Goal: Task Accomplishment & Management: Manage account settings

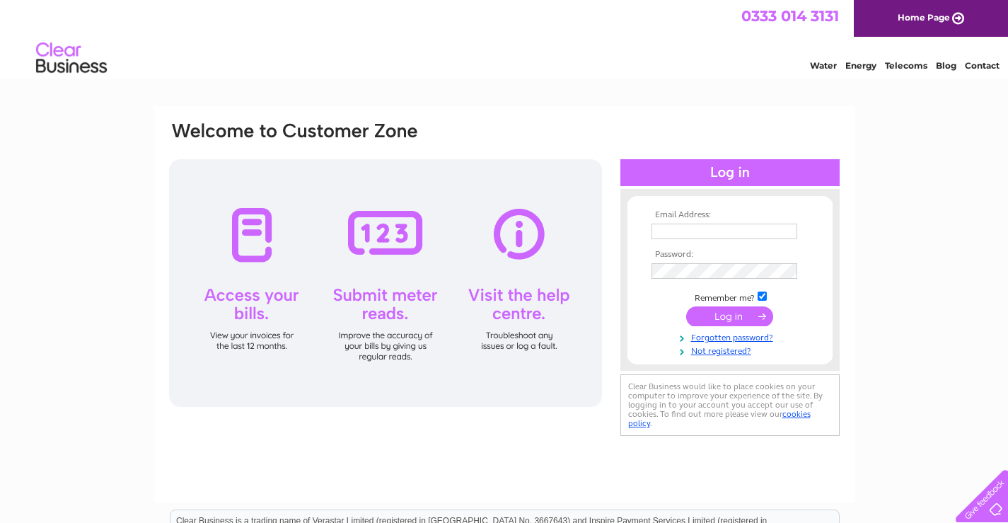
type input "tjsfishing16@gmail.com"
click at [730, 315] on input "submit" at bounding box center [729, 316] width 87 height 20
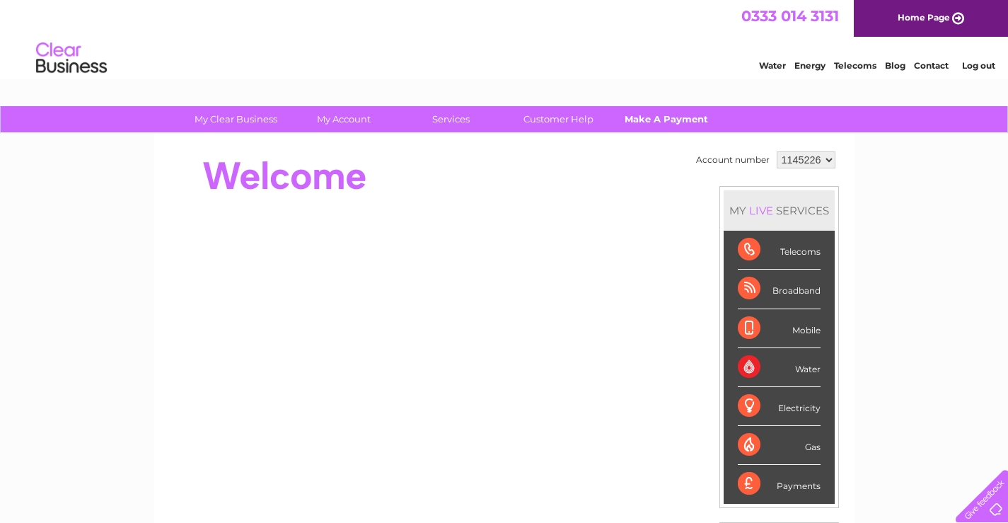
click at [658, 119] on link "Make A Payment" at bounding box center [666, 119] width 117 height 26
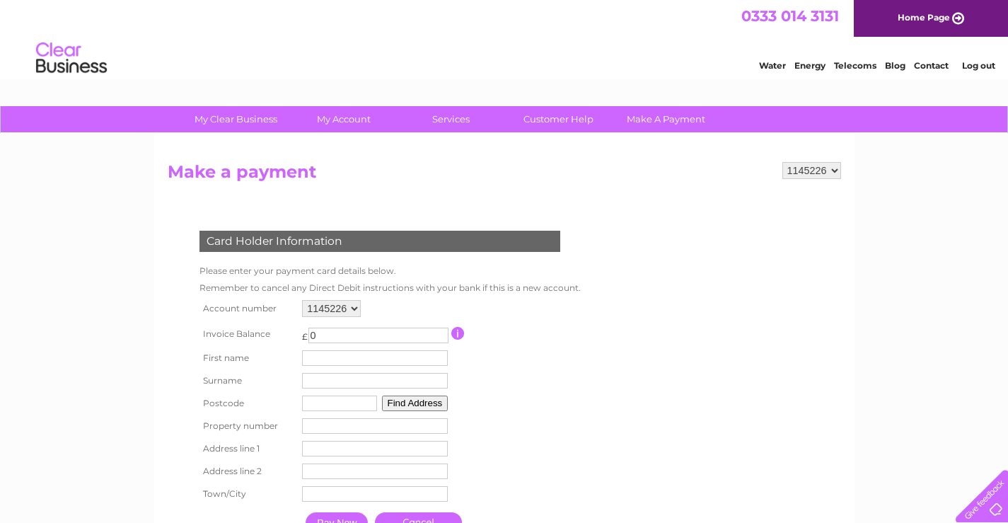
click at [311, 334] on input "0" at bounding box center [378, 336] width 140 height 16
type input "30"
click at [328, 359] on input "text" at bounding box center [376, 358] width 147 height 17
type input "[PERSON_NAME]"
click at [329, 381] on input "text" at bounding box center [376, 381] width 147 height 17
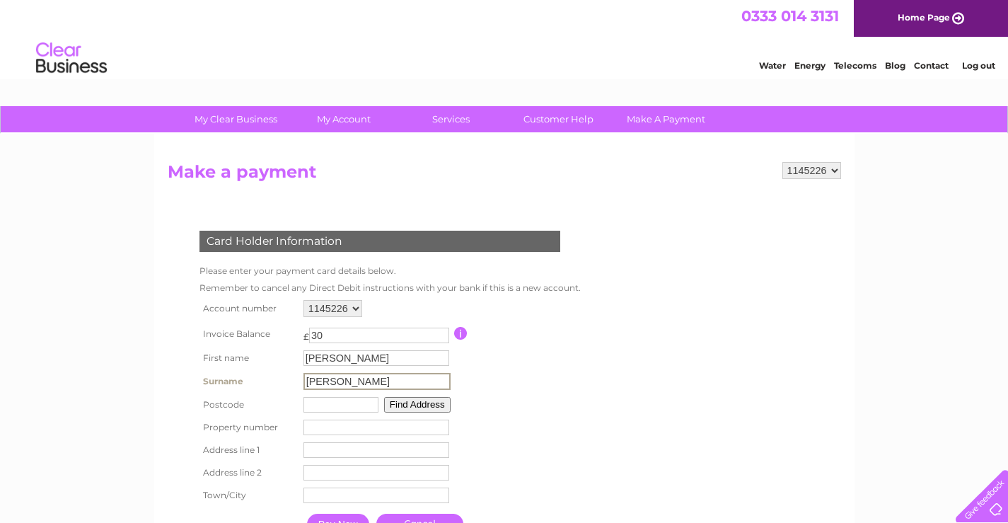
type input "hobbs"
click at [321, 405] on input "text" at bounding box center [339, 403] width 75 height 16
type input "pl25 5jb"
click at [400, 406] on button "Find Address" at bounding box center [415, 403] width 66 height 16
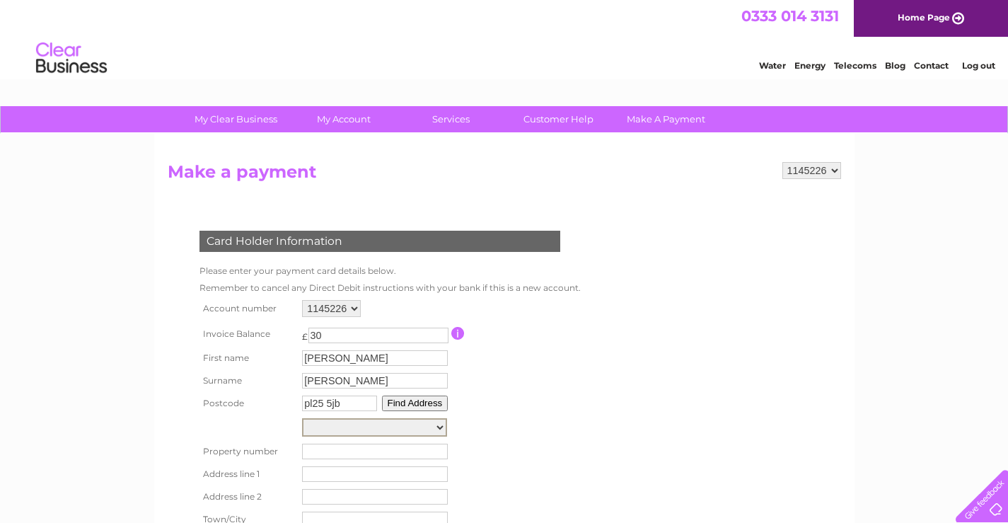
click at [439, 427] on select "10, Globe Yard, Truro Rd 12, Globe Yard, Truro Rd Globe Yard, Truro Road 10, Gl…" at bounding box center [374, 427] width 145 height 18
select select "16B,Truro Road,,St. Austell"
click at [302, 418] on select "10, Globe Yard, Truro Rd 12, Globe Yard, Truro Rd Globe Yard, Truro Road 10, Gl…" at bounding box center [374, 427] width 145 height 18
type input "Truro Road"
type input "St. Austell"
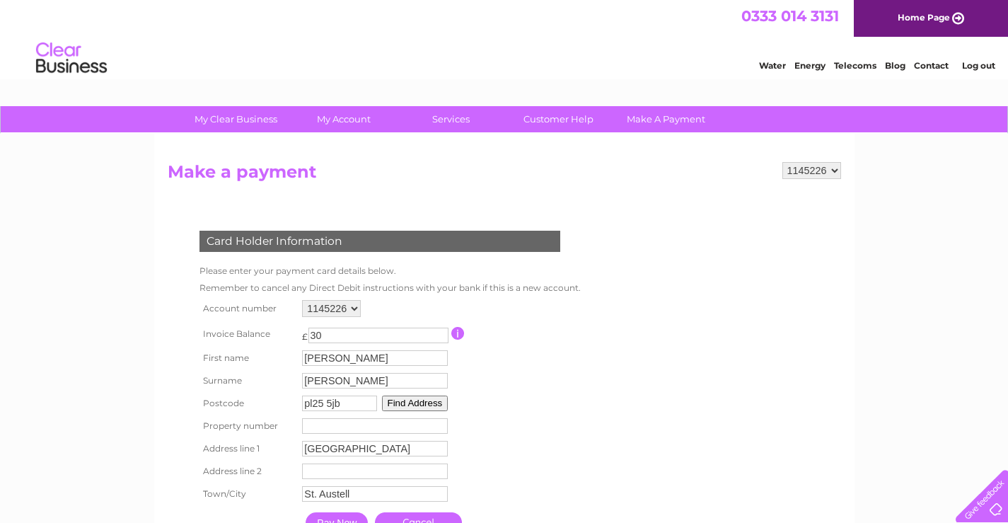
scroll to position [71, 0]
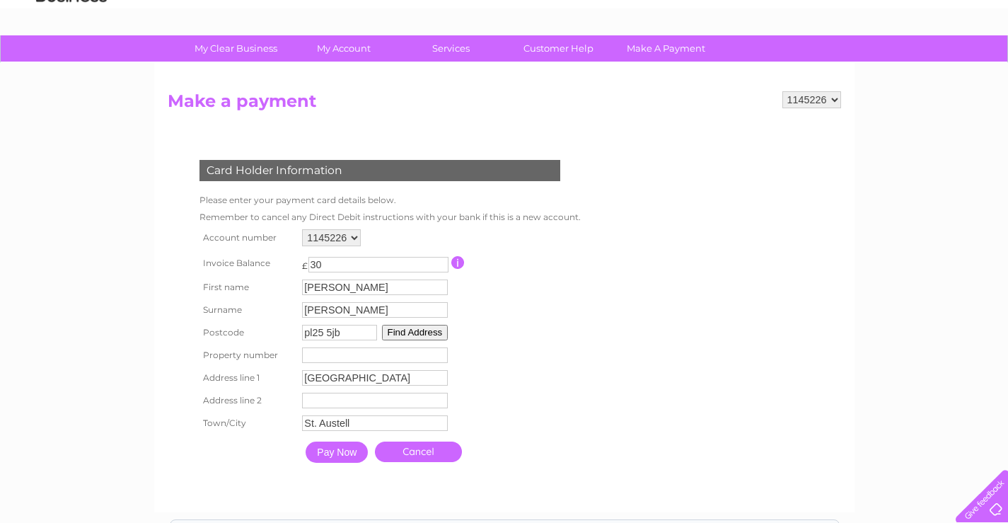
click at [319, 358] on input "number" at bounding box center [375, 355] width 146 height 16
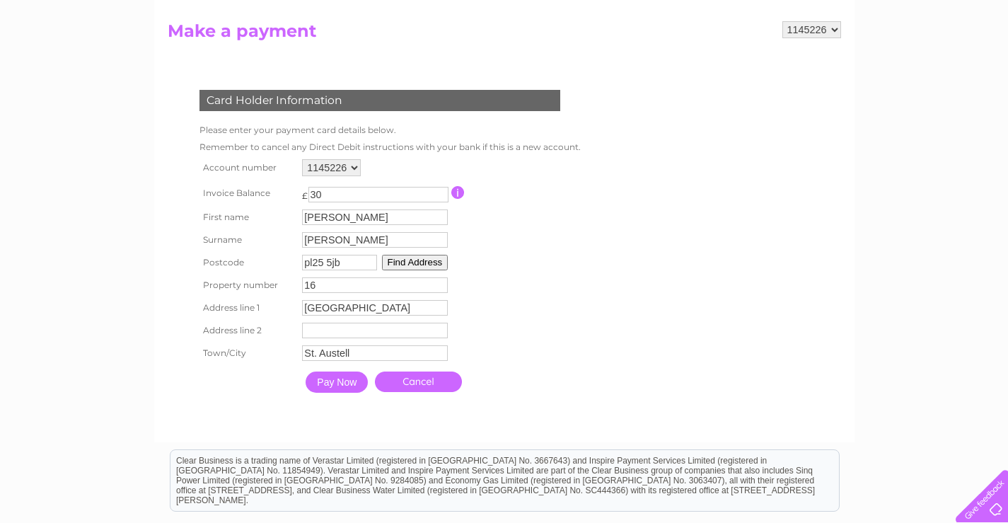
scroll to position [141, 0]
type input "16"
click at [335, 379] on input "Pay Now" at bounding box center [337, 381] width 62 height 21
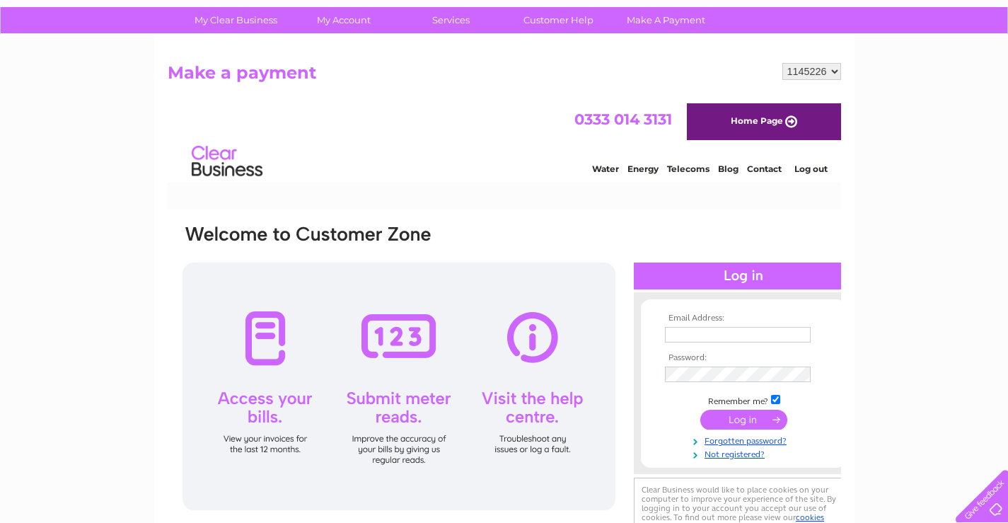
scroll to position [0, 0]
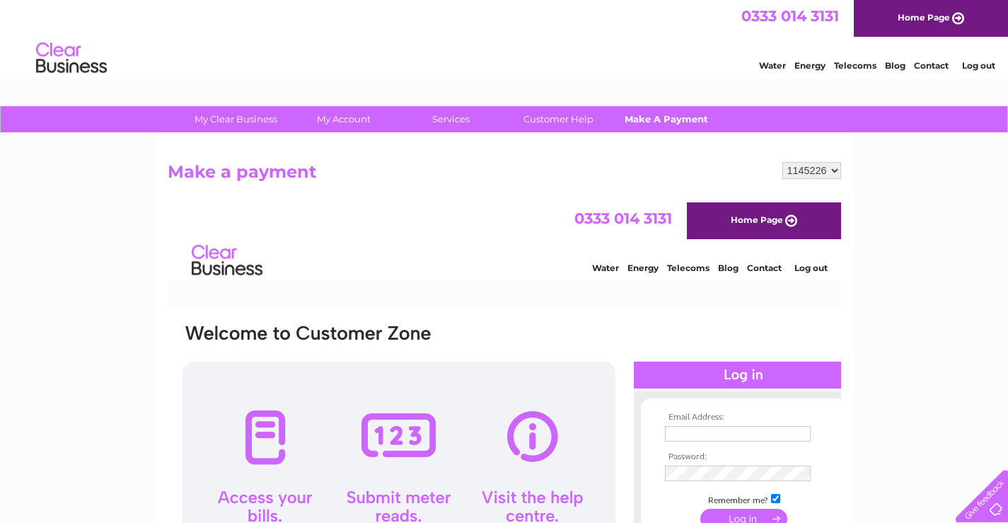
click at [661, 124] on link "Make A Payment" at bounding box center [666, 119] width 117 height 26
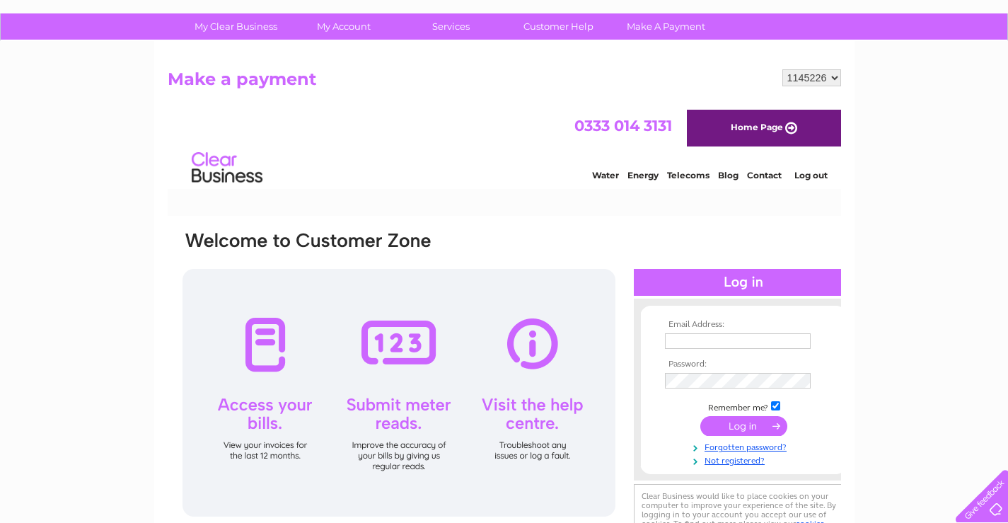
scroll to position [71, 0]
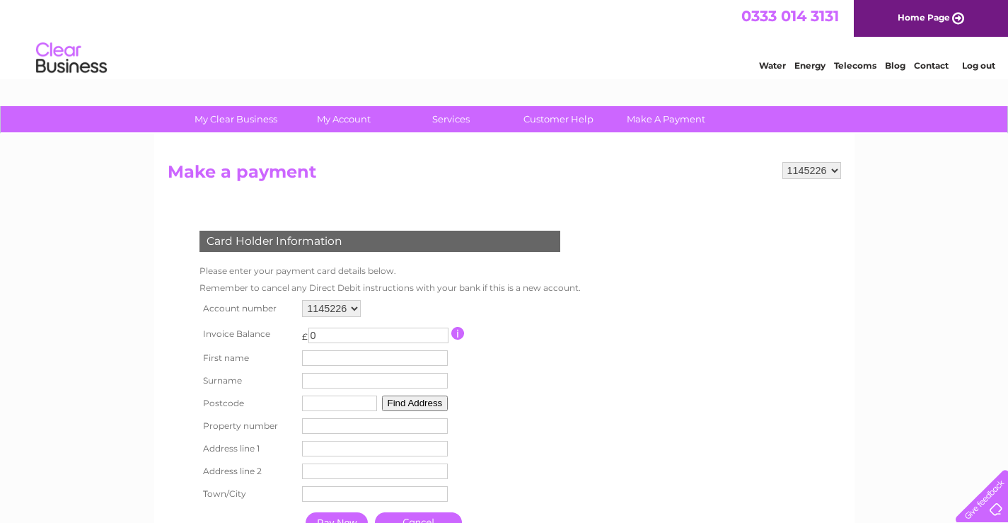
click at [310, 334] on input "0" at bounding box center [378, 336] width 140 height 16
type input "30"
click at [330, 359] on input "text" at bounding box center [375, 358] width 146 height 16
type input "JOSEPH"
click at [340, 380] on input "text" at bounding box center [376, 382] width 146 height 16
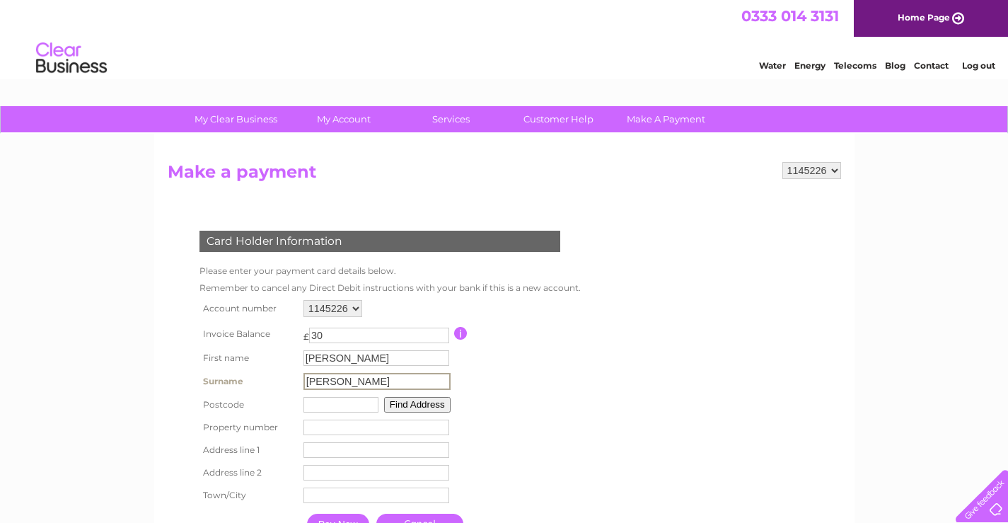
type input "HOBBS"
click at [327, 402] on input "text" at bounding box center [339, 403] width 75 height 16
type input "PL26 7YR"
click at [407, 402] on button "Find Address" at bounding box center [415, 403] width 66 height 16
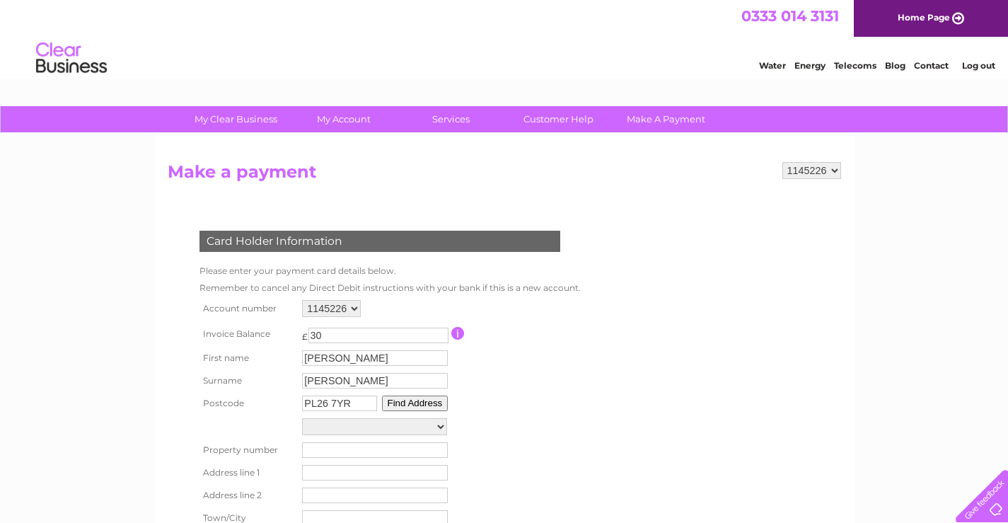
click at [439, 428] on select "Street Record, Hallew Road Shelter 23M From 32 Parklands, Parklands Street Reco…" at bounding box center [374, 426] width 145 height 17
select select "60,Parklands,,St. Austell"
click at [302, 418] on select "Street Record, Hallew Road Shelter 23M From 32 Parklands, Parklands Street Reco…" at bounding box center [374, 427] width 145 height 18
type input "60"
type input "Parklands"
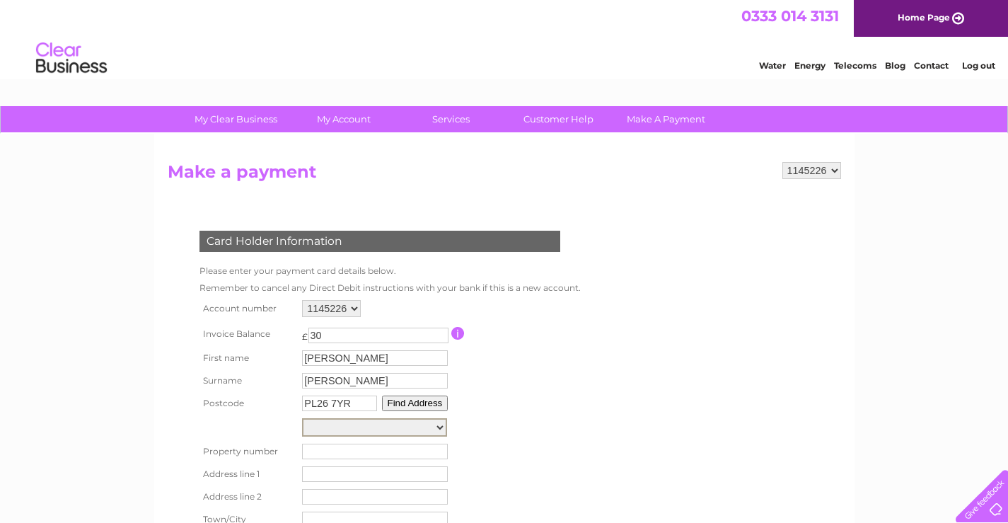
type input "St. Austell"
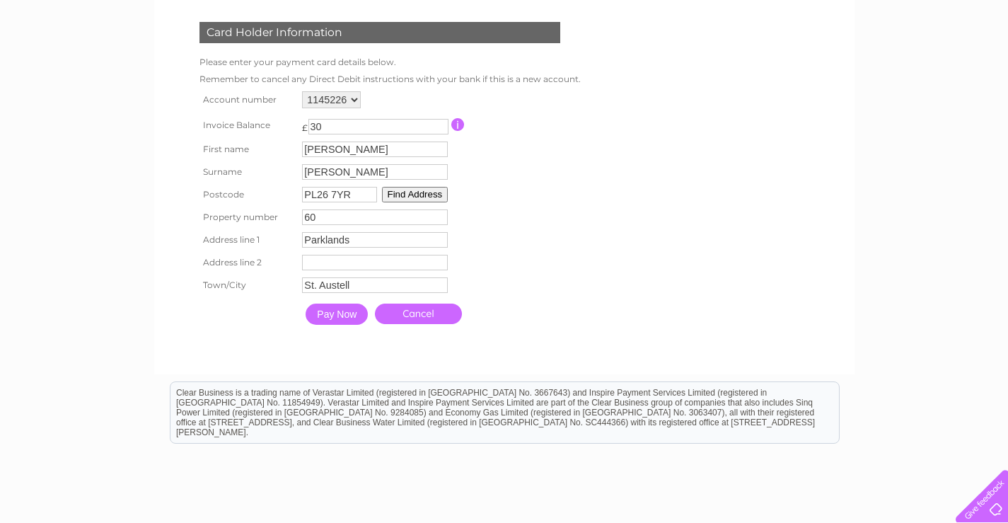
scroll to position [212, 0]
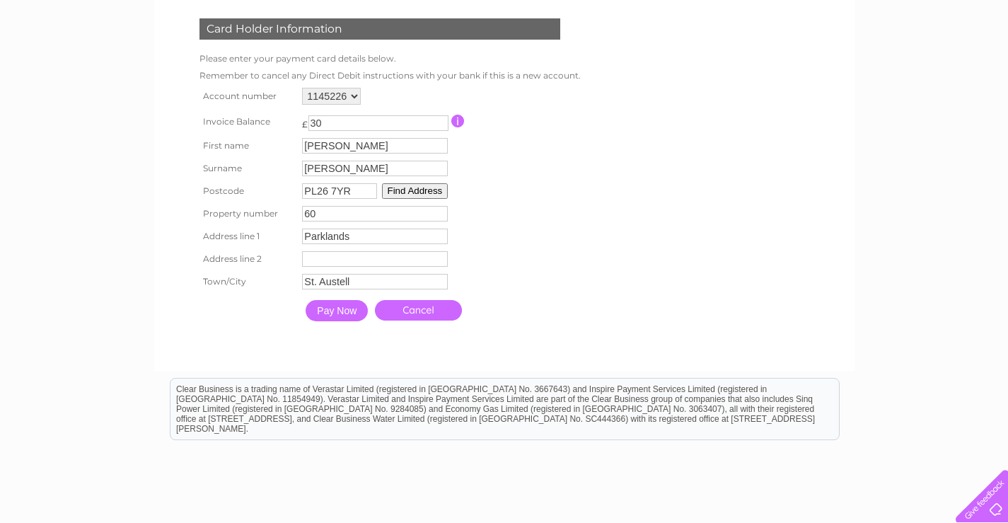
click at [341, 309] on input "Pay Now" at bounding box center [337, 310] width 62 height 21
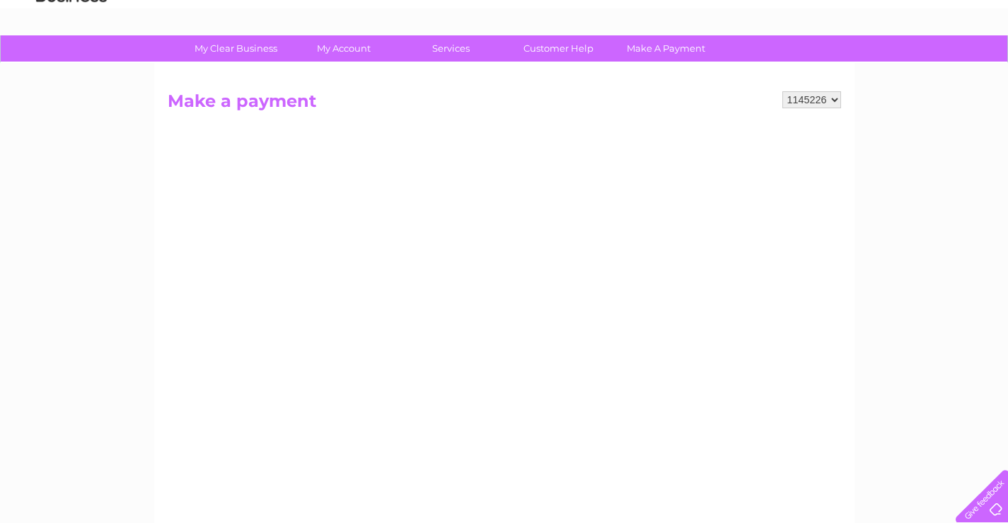
scroll to position [141, 0]
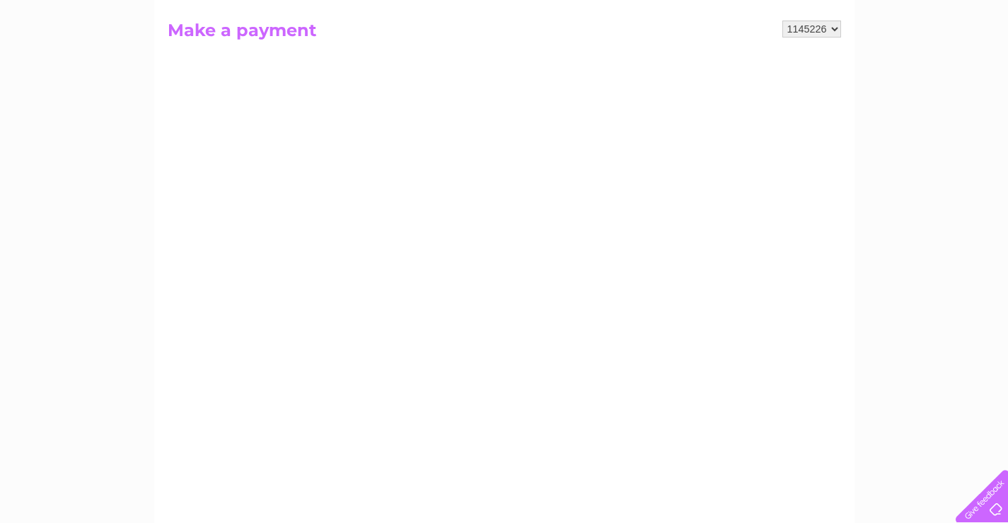
click at [284, 33] on h2 "Make a payment" at bounding box center [504, 34] width 673 height 27
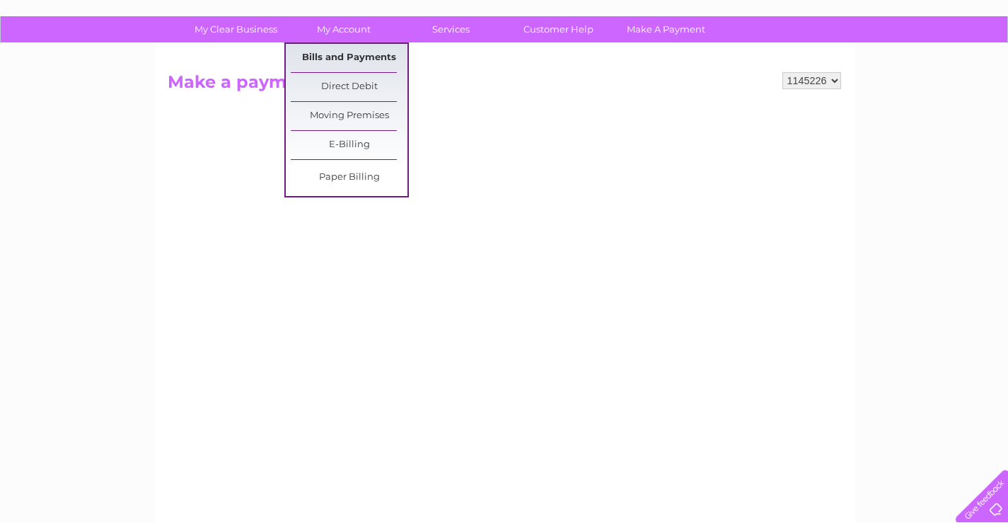
click at [350, 55] on link "Bills and Payments" at bounding box center [349, 58] width 117 height 28
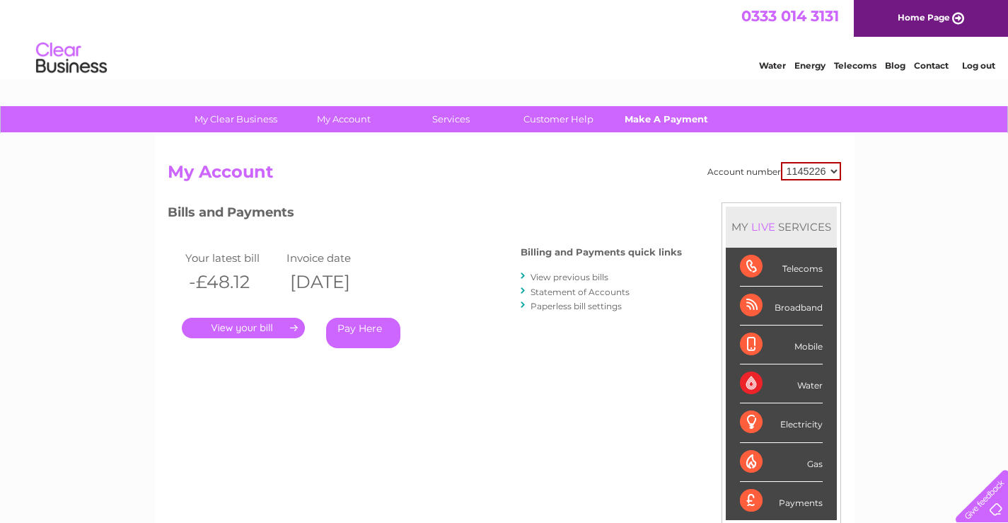
click at [676, 119] on link "Make A Payment" at bounding box center [666, 119] width 117 height 26
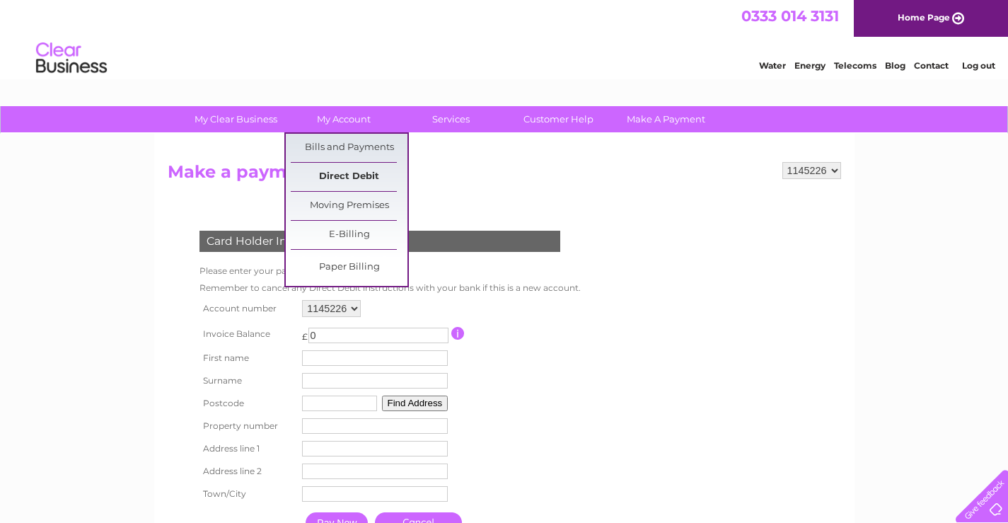
click at [358, 177] on link "Direct Debit" at bounding box center [349, 177] width 117 height 28
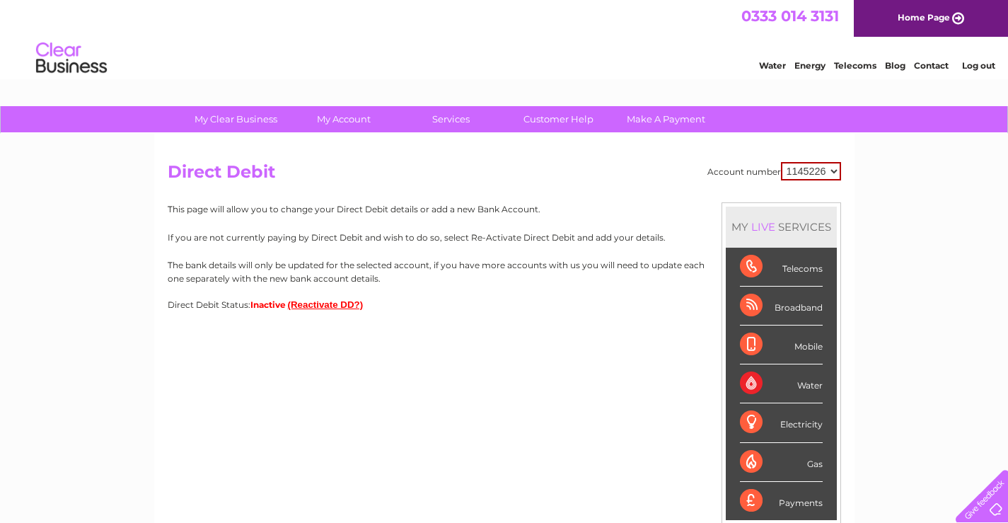
click at [312, 306] on button "(Reactivate DD?)" at bounding box center [326, 304] width 76 height 11
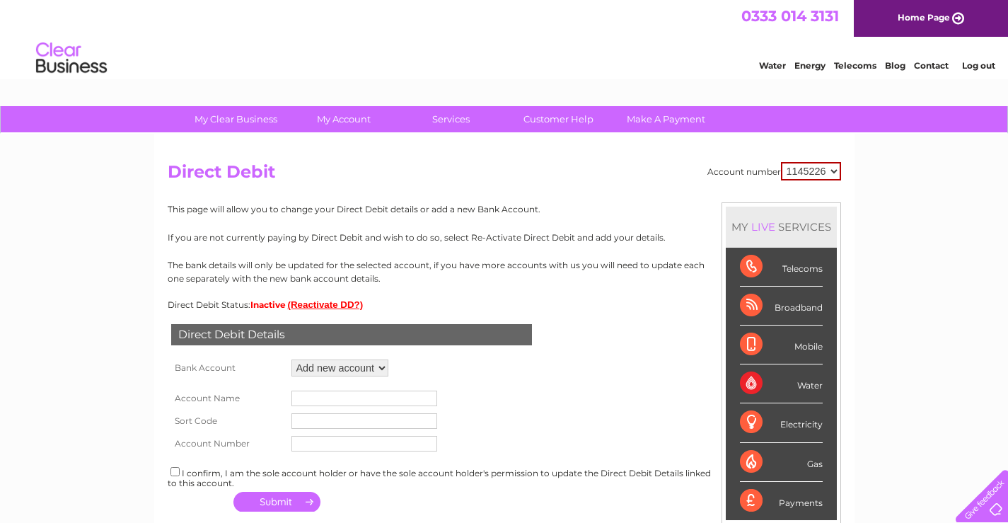
click at [380, 367] on select "Add new account ****7203 ****7203 ****7203" at bounding box center [339, 367] width 97 height 17
click at [427, 371] on div "Direct Debit Details Bank Account Add new account ****7203 ****7203 ****7203 Lo…" at bounding box center [504, 413] width 673 height 206
click at [306, 400] on input "text" at bounding box center [364, 398] width 146 height 16
type input "[PERSON_NAME]"
click at [318, 421] on input "text" at bounding box center [364, 421] width 146 height 16
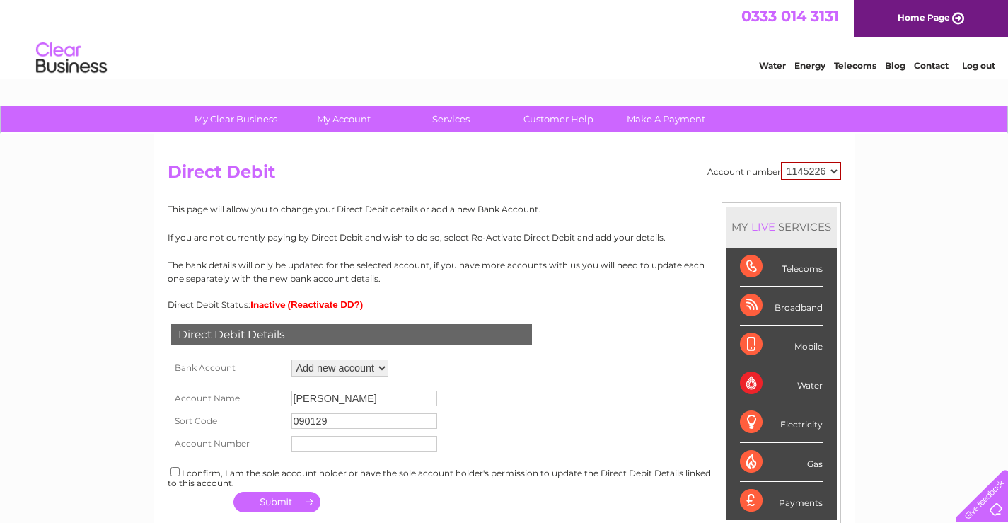
type input "090129"
click at [311, 449] on input "text" at bounding box center [364, 444] width 146 height 16
type input "09930845"
click at [176, 470] on input "checkbox" at bounding box center [174, 471] width 9 height 9
checkbox input "true"
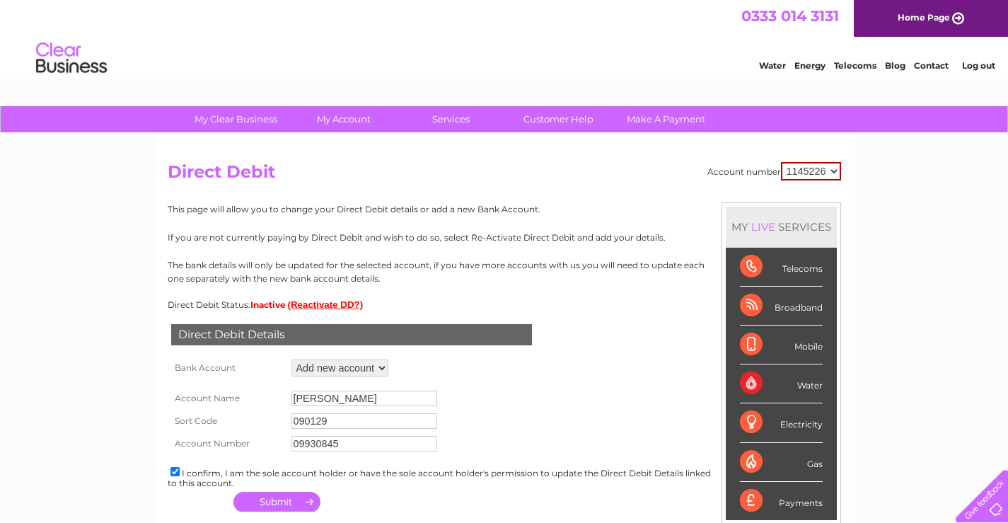
click at [277, 497] on button "button" at bounding box center [276, 502] width 87 height 20
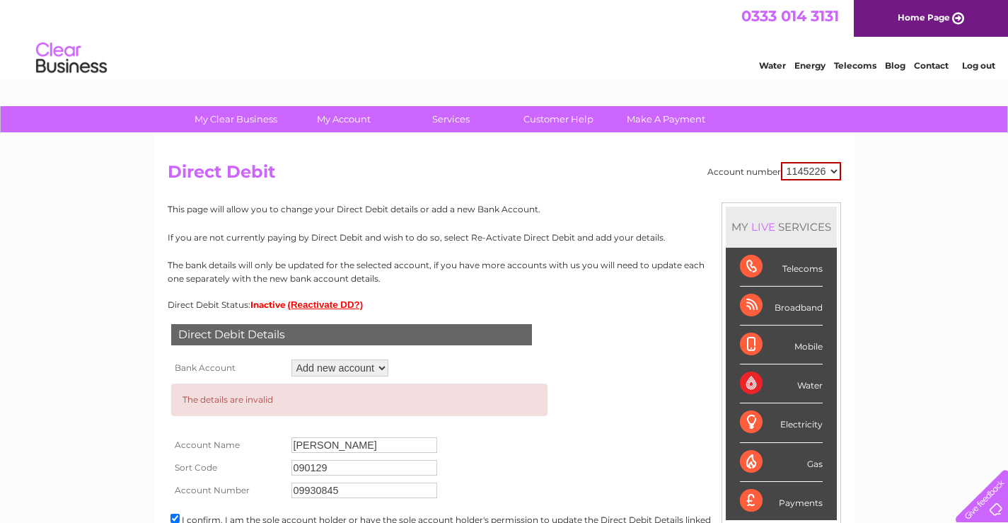
scroll to position [71, 0]
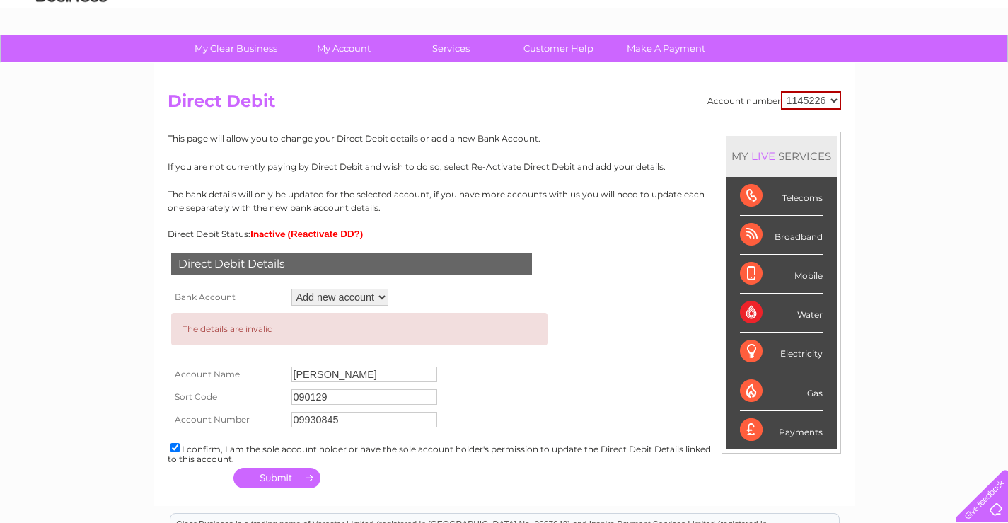
click at [373, 376] on input "[PERSON_NAME]" at bounding box center [364, 374] width 146 height 16
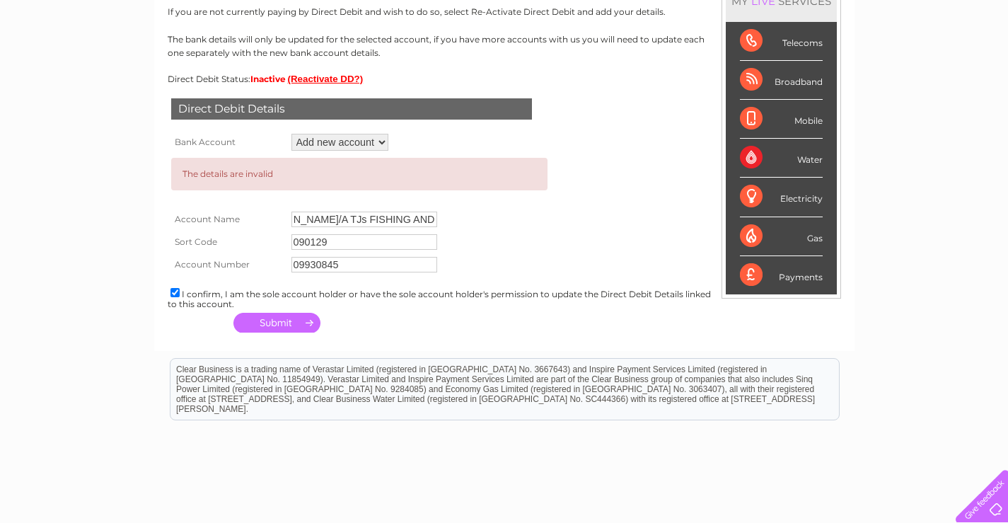
scroll to position [283, 0]
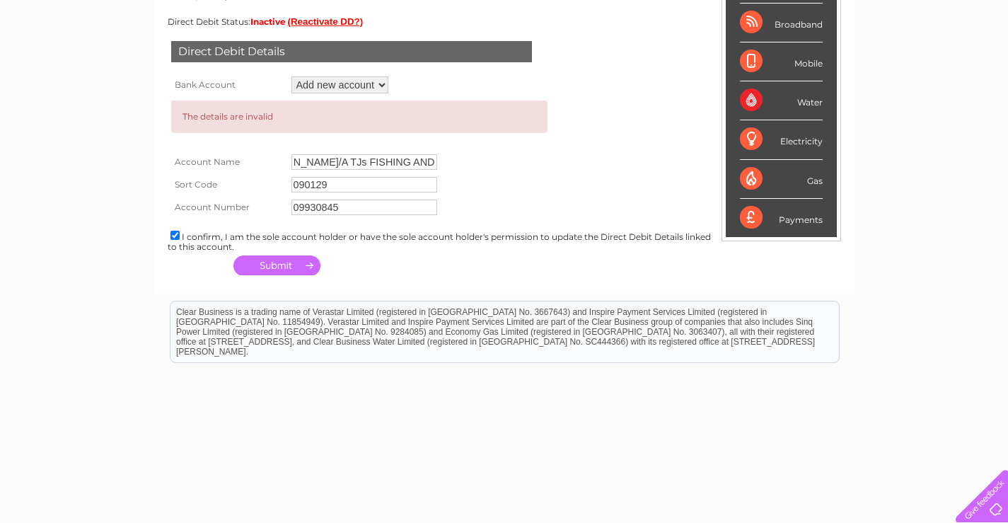
type input "MRS [PERSON_NAME]/A TJs FISHING AND BAIT"
click at [280, 265] on button "button" at bounding box center [276, 265] width 87 height 20
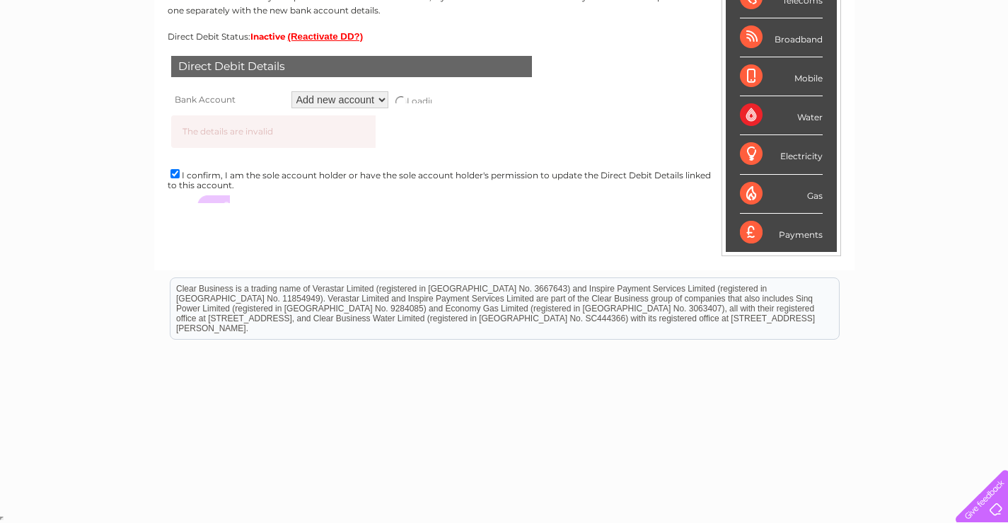
scroll to position [283, 0]
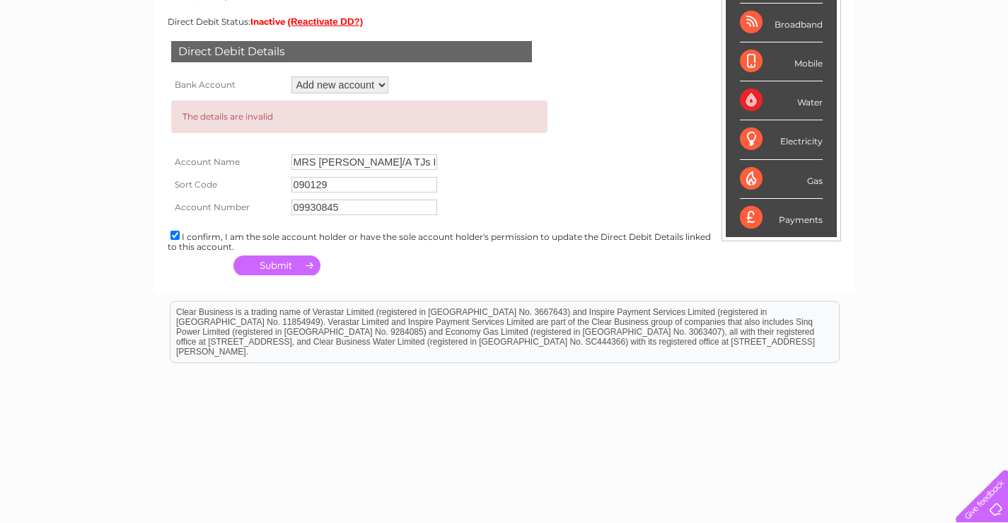
click at [358, 87] on select "Add new account ****7203 ****7203 ****7203" at bounding box center [339, 84] width 97 height 17
click at [410, 139] on td "The details are invalid" at bounding box center [359, 124] width 383 height 54
click at [342, 207] on input "09930845" at bounding box center [364, 207] width 146 height 16
type input "0"
type input "70857203"
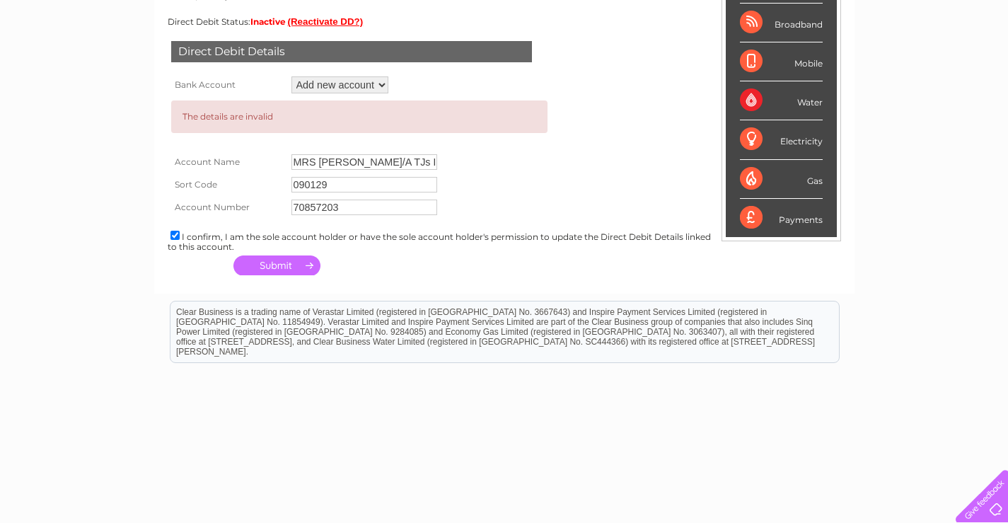
click at [327, 187] on input "090129" at bounding box center [364, 185] width 146 height 16
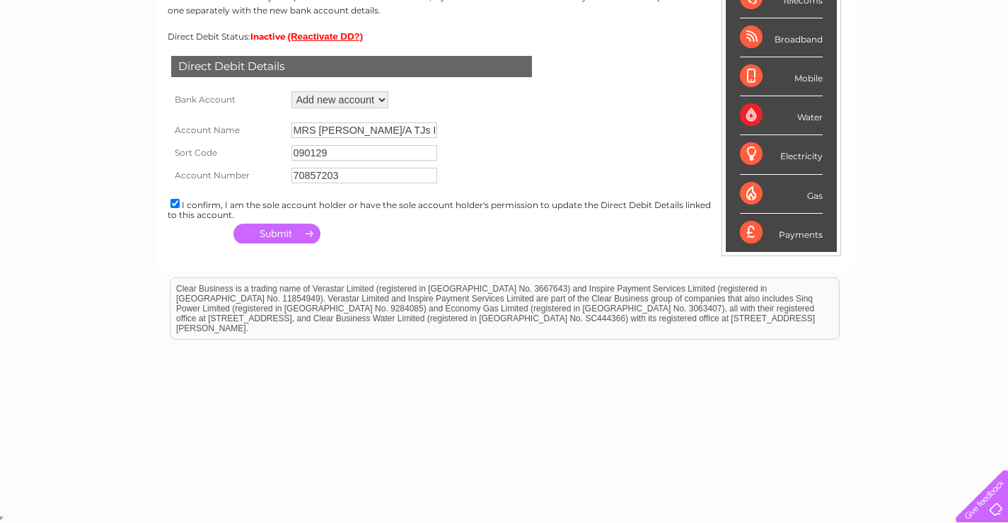
scroll to position [268, 0]
type input "0"
click at [308, 154] on input "text" at bounding box center [364, 153] width 146 height 16
type input "205040"
click at [274, 235] on button "button" at bounding box center [276, 234] width 87 height 20
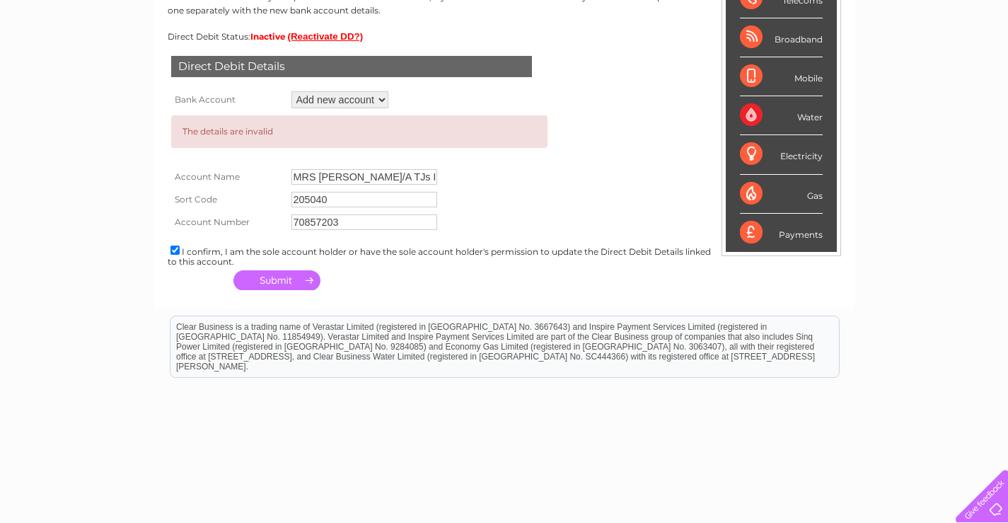
click at [277, 282] on button "button" at bounding box center [276, 280] width 87 height 20
click at [420, 176] on input "MRS [PERSON_NAME]/A TJs FISHING AND BAIT" at bounding box center [364, 177] width 146 height 16
type input "S"
type input "[PERSON_NAME]"
click at [277, 279] on button "button" at bounding box center [276, 280] width 87 height 20
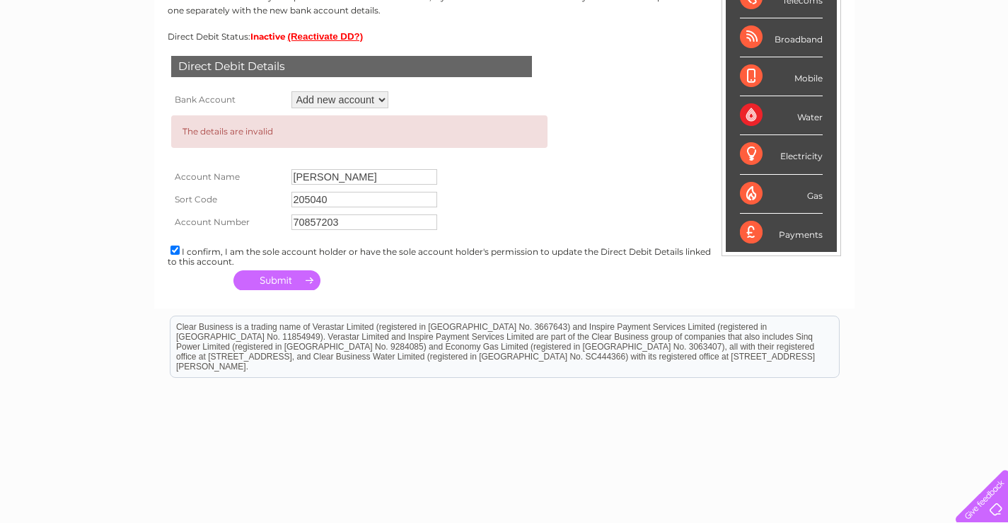
click at [279, 278] on button "button" at bounding box center [276, 280] width 87 height 20
click at [318, 177] on input "[PERSON_NAME]" at bounding box center [364, 177] width 146 height 16
type input "[PERSON_NAME]"
click at [274, 282] on button "button" at bounding box center [276, 280] width 87 height 20
click at [384, 96] on select "Add new account ****7203 ****7203 ****7203" at bounding box center [339, 99] width 97 height 17
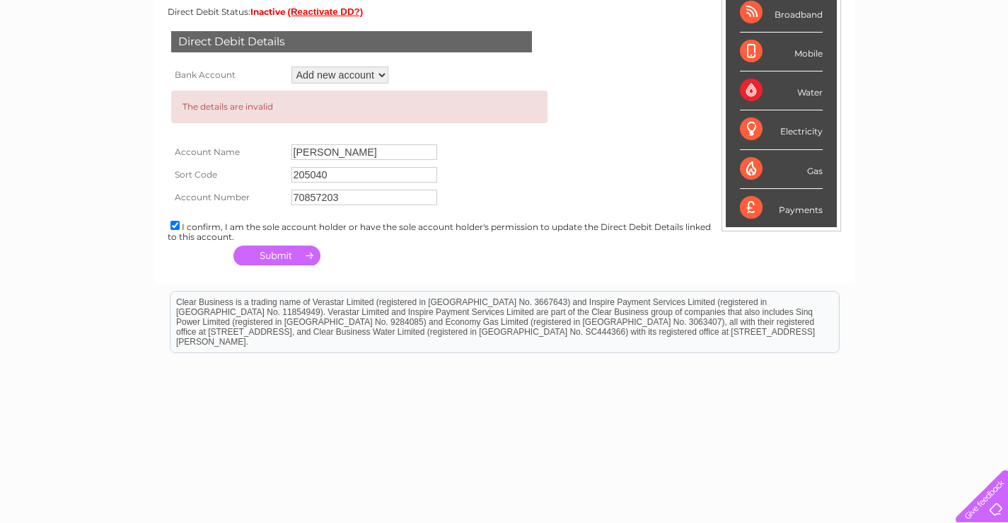
scroll to position [306, 0]
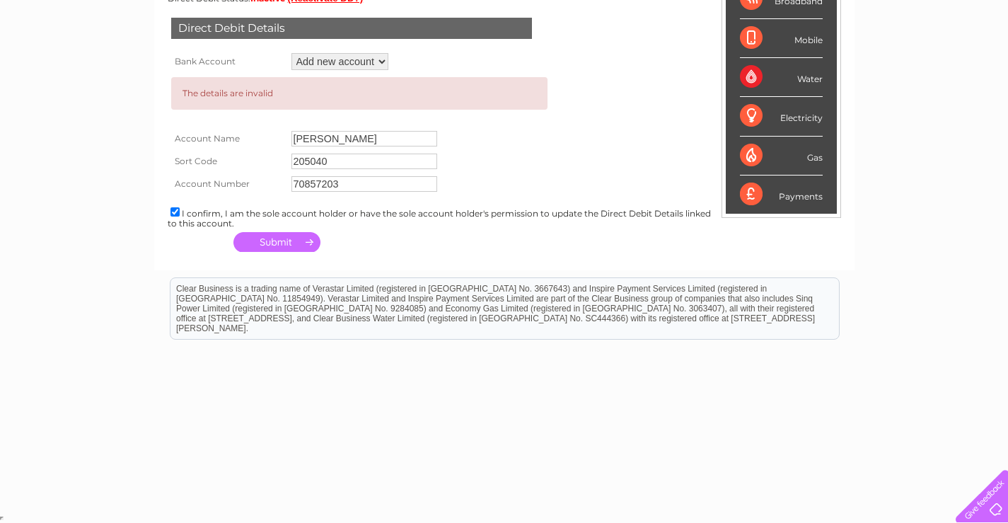
drag, startPoint x: 283, startPoint y: 237, endPoint x: 289, endPoint y: 231, distance: 9.0
click at [284, 238] on button "button" at bounding box center [276, 242] width 87 height 20
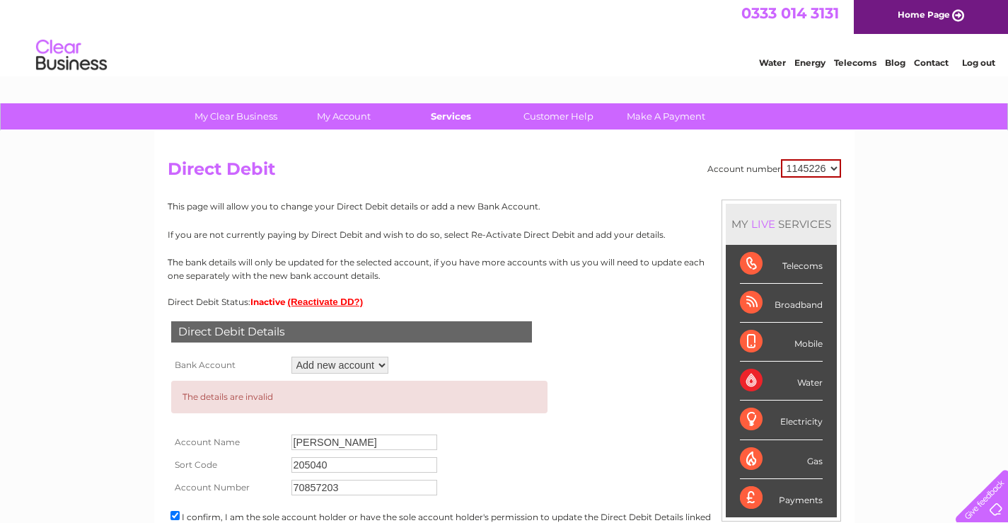
scroll to position [0, 0]
